Goal: Information Seeking & Learning: Learn about a topic

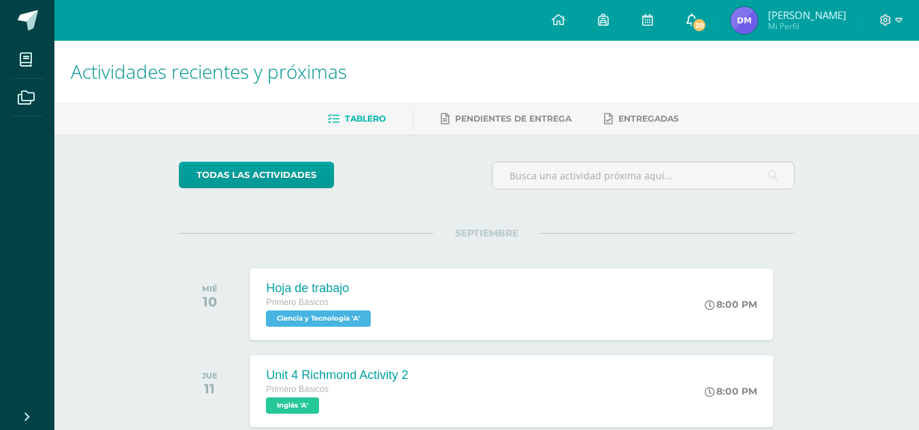
click at [707, 24] on span "20" at bounding box center [699, 25] width 15 height 15
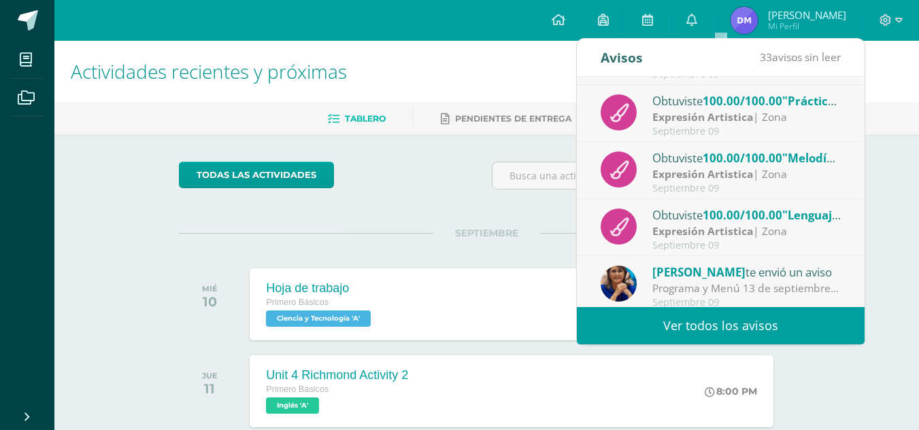
scroll to position [226, 0]
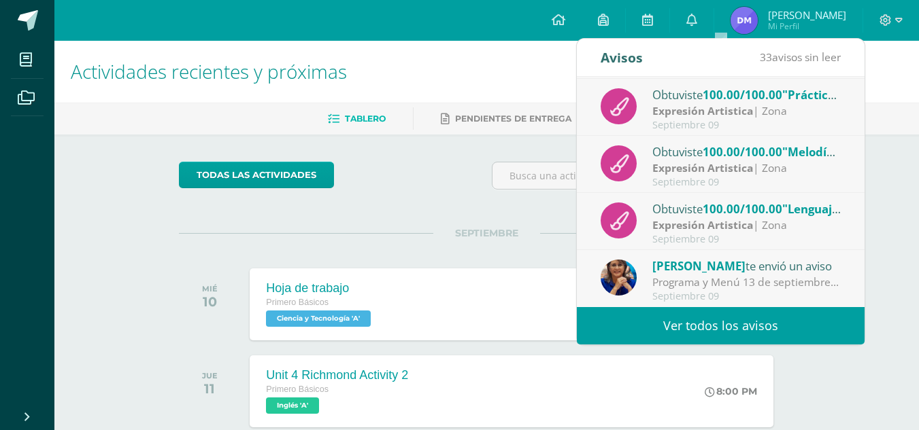
click at [737, 326] on link "Ver todos los avisos" at bounding box center [721, 325] width 288 height 37
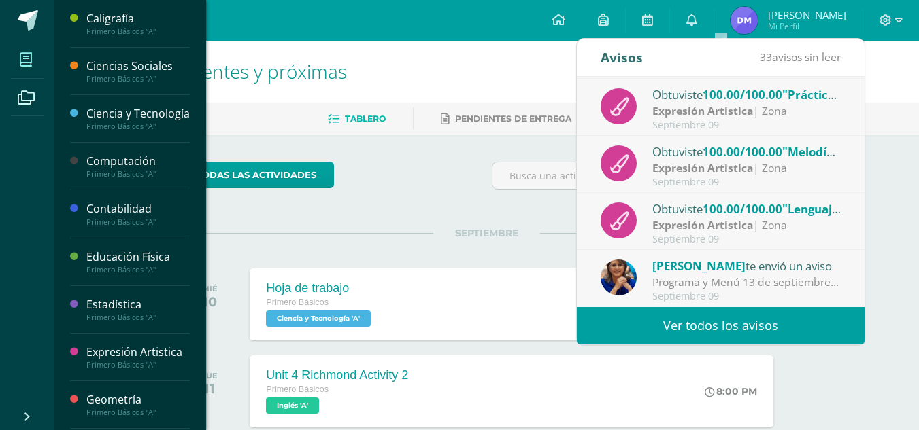
click at [26, 58] on icon at bounding box center [26, 60] width 12 height 14
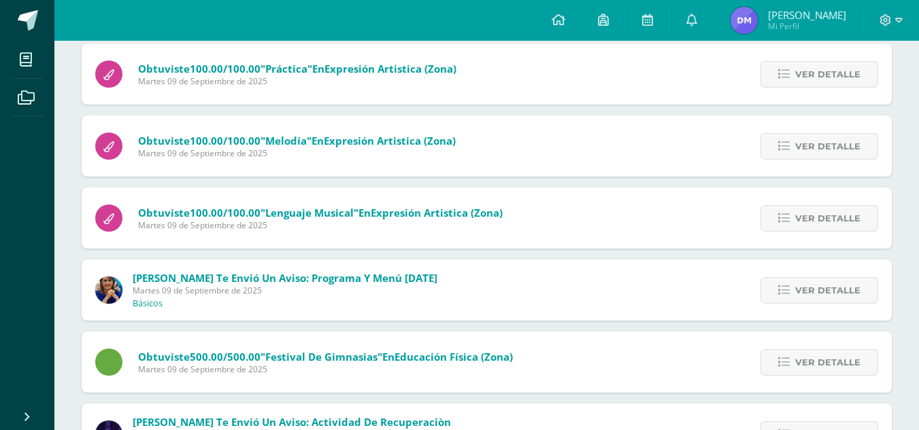
scroll to position [562, 0]
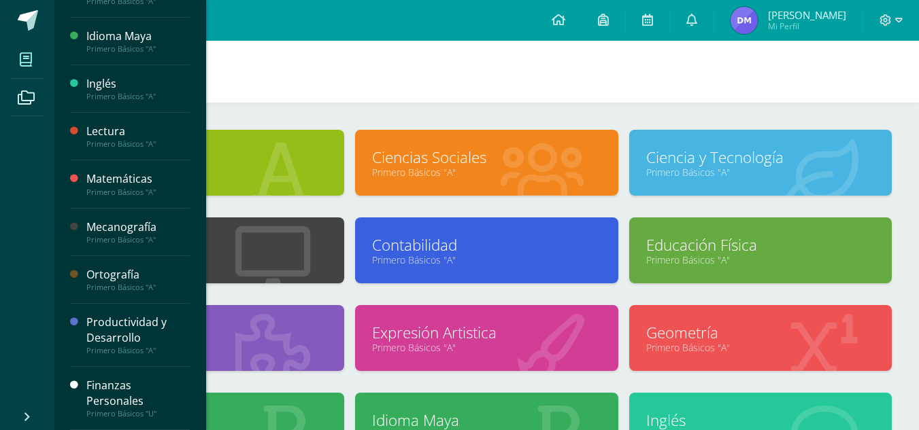
scroll to position [475, 0]
click at [125, 340] on div "Productividad y Desarrollo" at bounding box center [137, 330] width 103 height 31
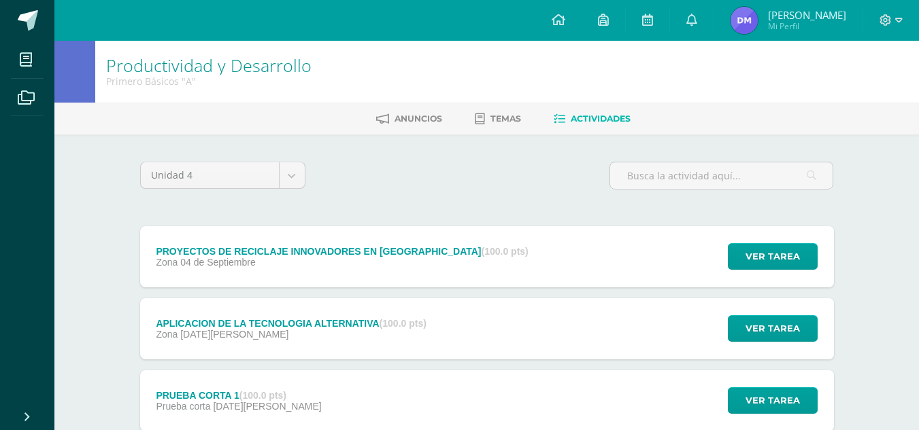
click at [709, 52] on div "Productividad y Desarrollo Primero Básicos "A"" at bounding box center [486, 72] width 864 height 62
click at [772, 257] on span "Ver tarea" at bounding box center [772, 256] width 54 height 25
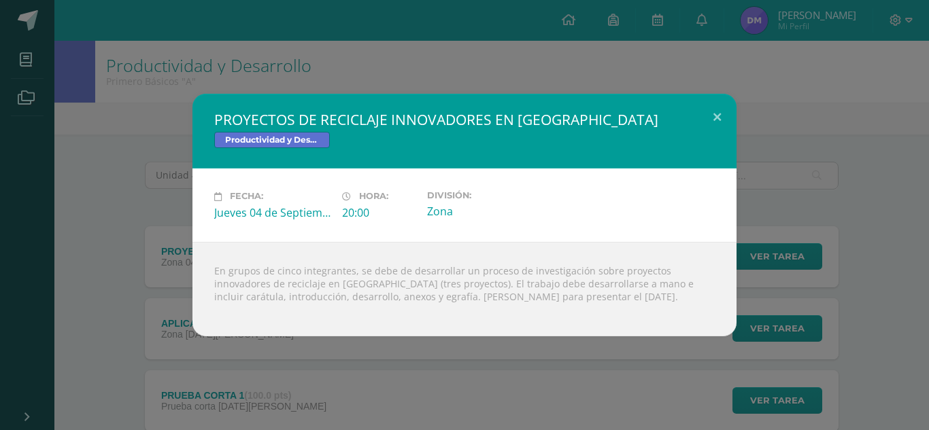
click at [794, 414] on div "PROYECTOS DE RECICLAJE INNOVADORES EN GUATEMALA Productividad y Desarrollo Fech…" at bounding box center [464, 215] width 929 height 430
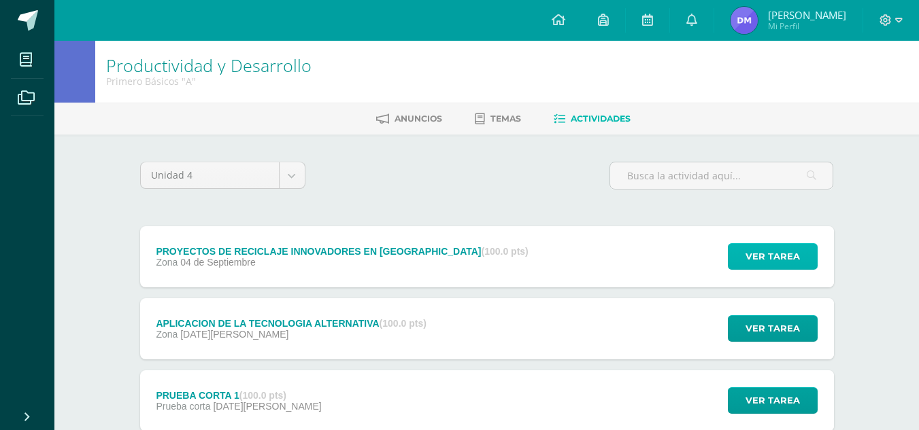
click at [762, 262] on span "Ver tarea" at bounding box center [772, 256] width 54 height 25
